Goal: Information Seeking & Learning: Compare options

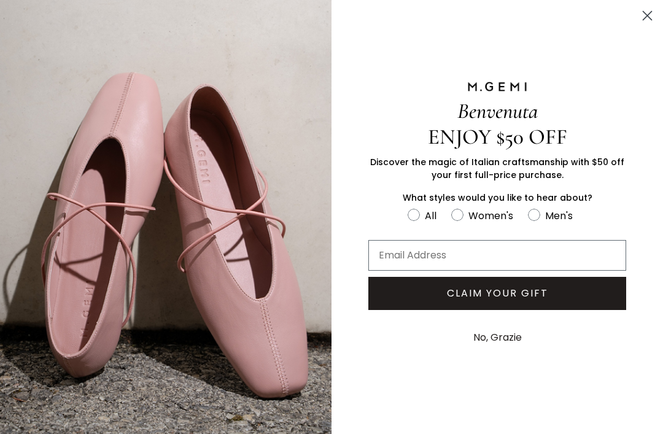
click at [653, 7] on circle "Close dialog" at bounding box center [647, 16] width 20 height 20
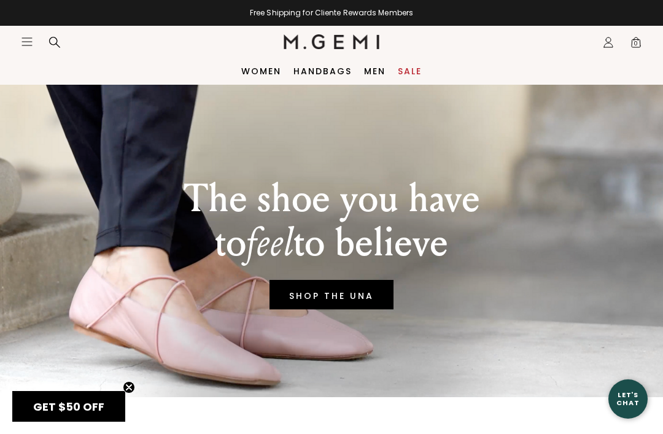
click at [350, 296] on link "SHOP THE UNA" at bounding box center [332, 294] width 124 height 29
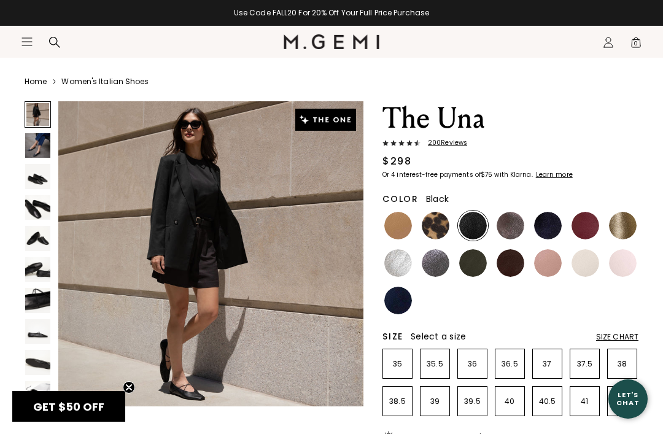
click at [515, 220] on img at bounding box center [511, 226] width 28 height 28
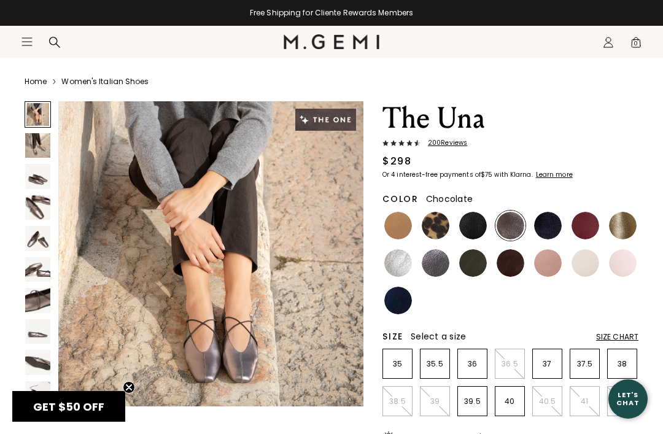
click at [518, 267] on img at bounding box center [511, 263] width 28 height 28
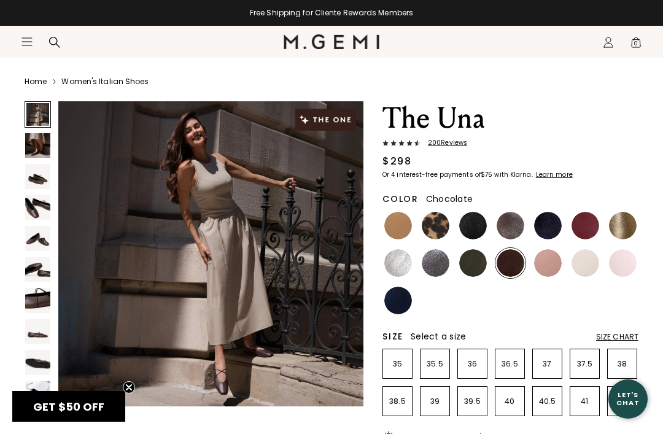
click at [474, 362] on p "36" at bounding box center [472, 364] width 29 height 10
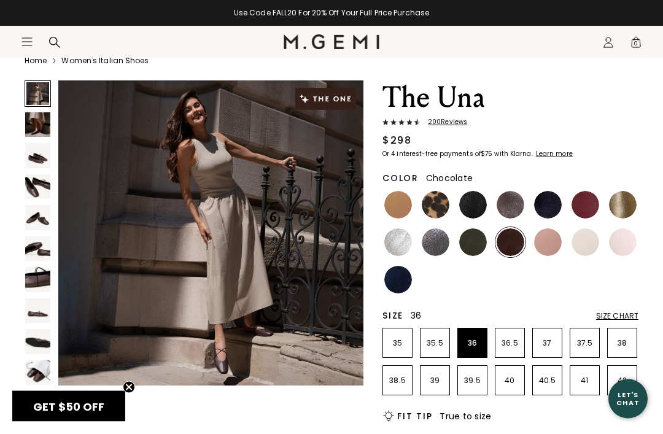
scroll to position [49, 0]
click at [26, 253] on img at bounding box center [37, 248] width 25 height 25
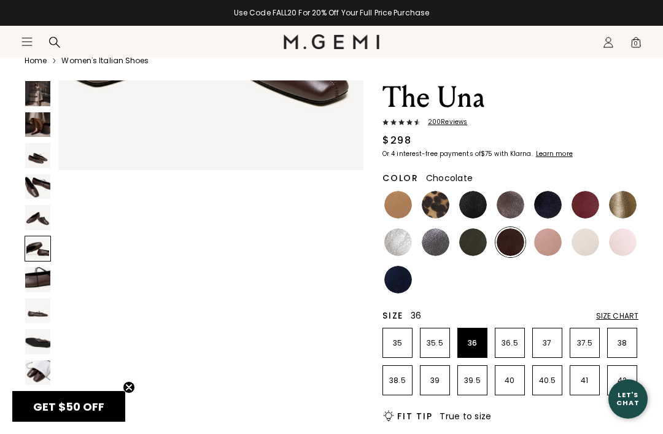
scroll to position [1589, 0]
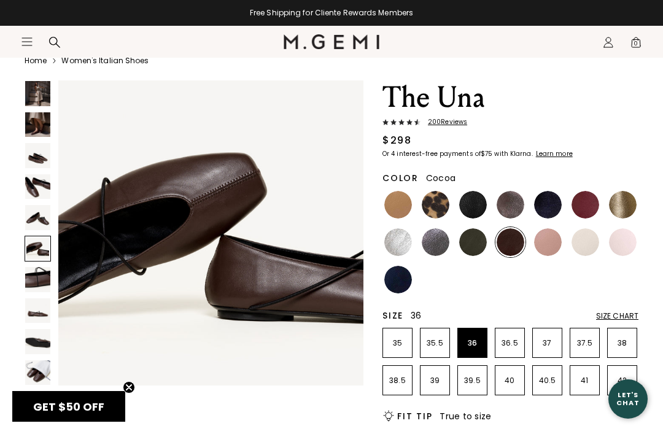
click at [509, 211] on img at bounding box center [511, 205] width 28 height 28
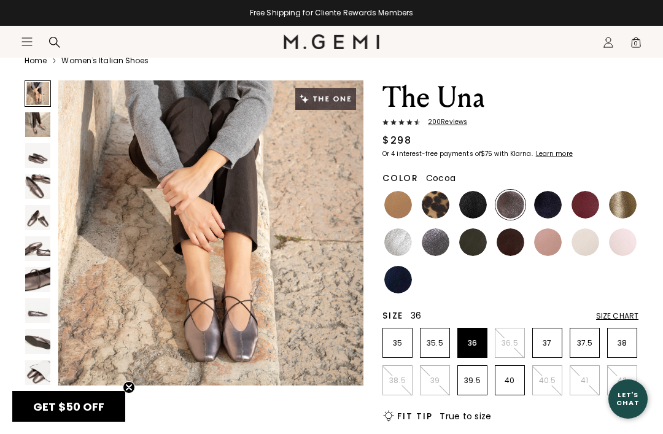
click at [511, 209] on img at bounding box center [511, 205] width 28 height 28
click at [26, 185] on img at bounding box center [37, 186] width 25 height 25
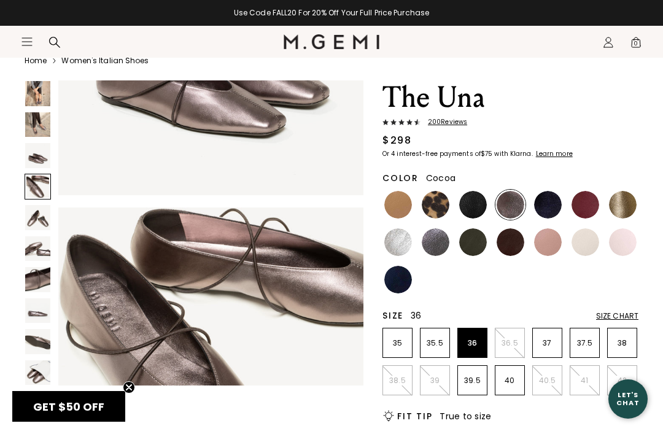
scroll to position [953, 0]
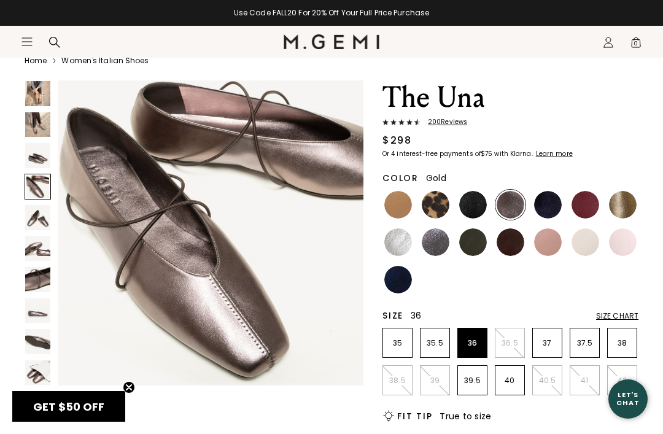
click at [628, 206] on img at bounding box center [623, 205] width 28 height 28
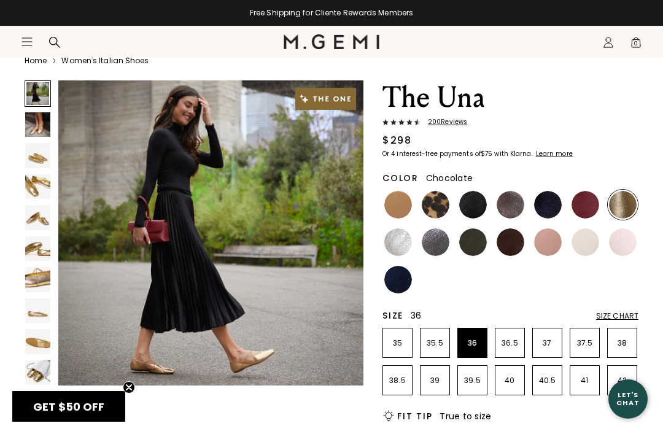
click at [513, 244] on img at bounding box center [511, 242] width 28 height 28
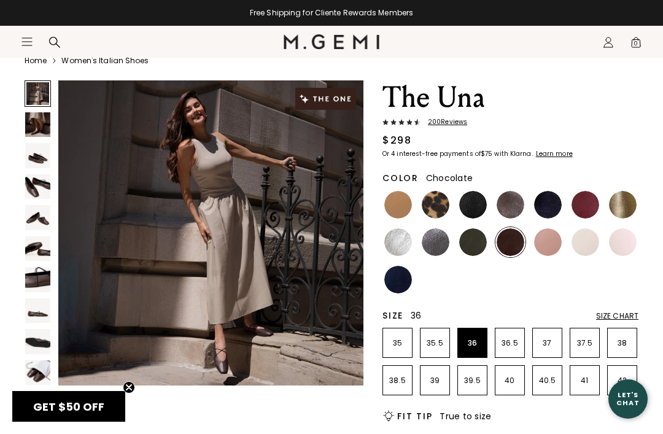
click at [590, 211] on img at bounding box center [586, 205] width 28 height 28
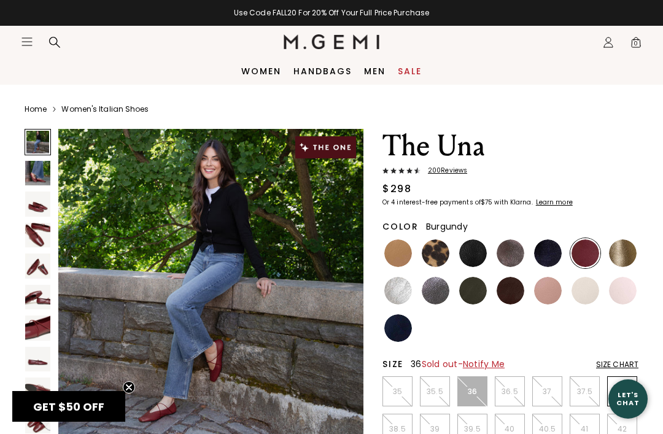
click at [404, 66] on link "Sale" at bounding box center [410, 71] width 24 height 10
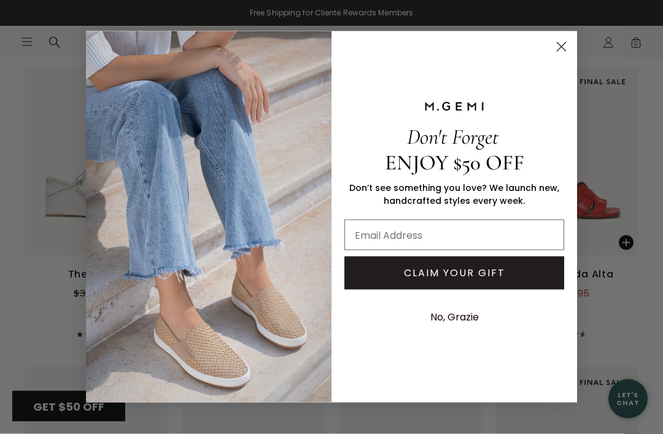
scroll to position [5178, 0]
click at [559, 52] on icon "Close dialog" at bounding box center [562, 47] width 9 height 9
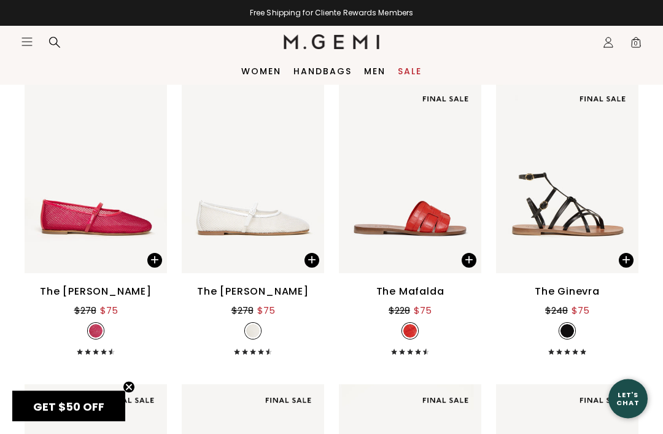
scroll to position [4556, 0]
click at [334, 69] on link "Handbags" at bounding box center [323, 71] width 58 height 10
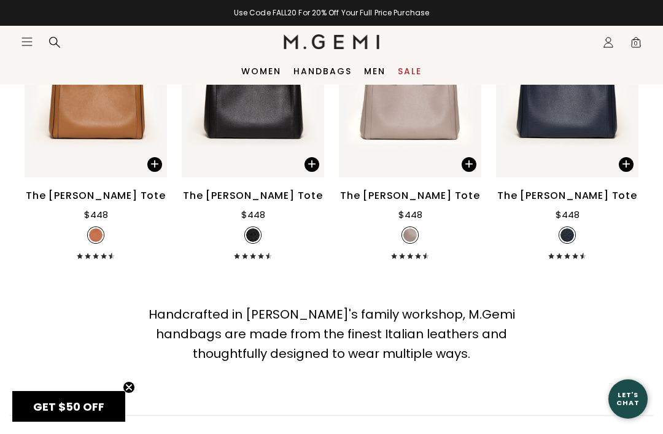
scroll to position [3371, 0]
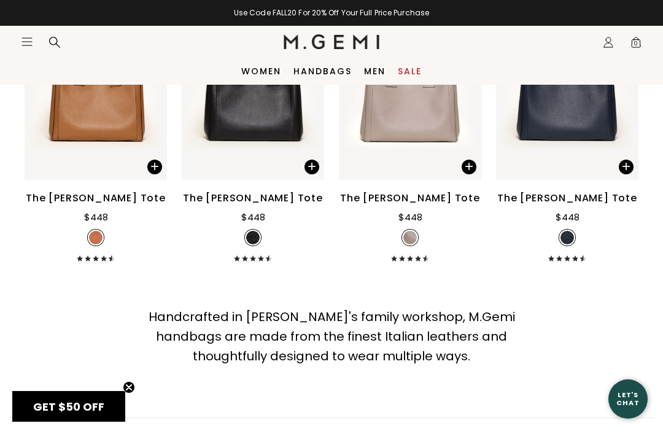
click at [255, 76] on link "Women" at bounding box center [261, 71] width 40 height 10
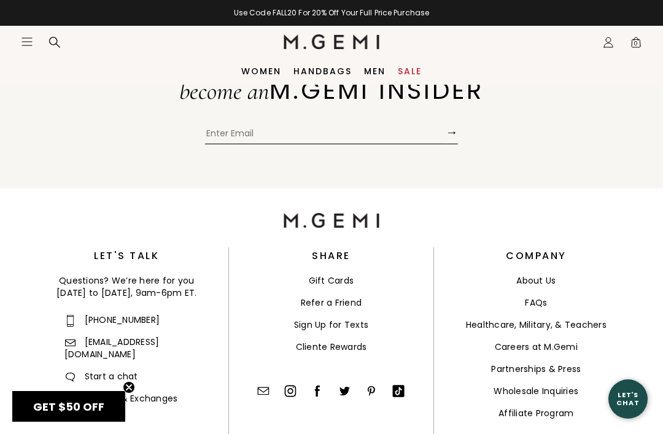
scroll to position [1693, 0]
